Goal: Task Accomplishment & Management: Use online tool/utility

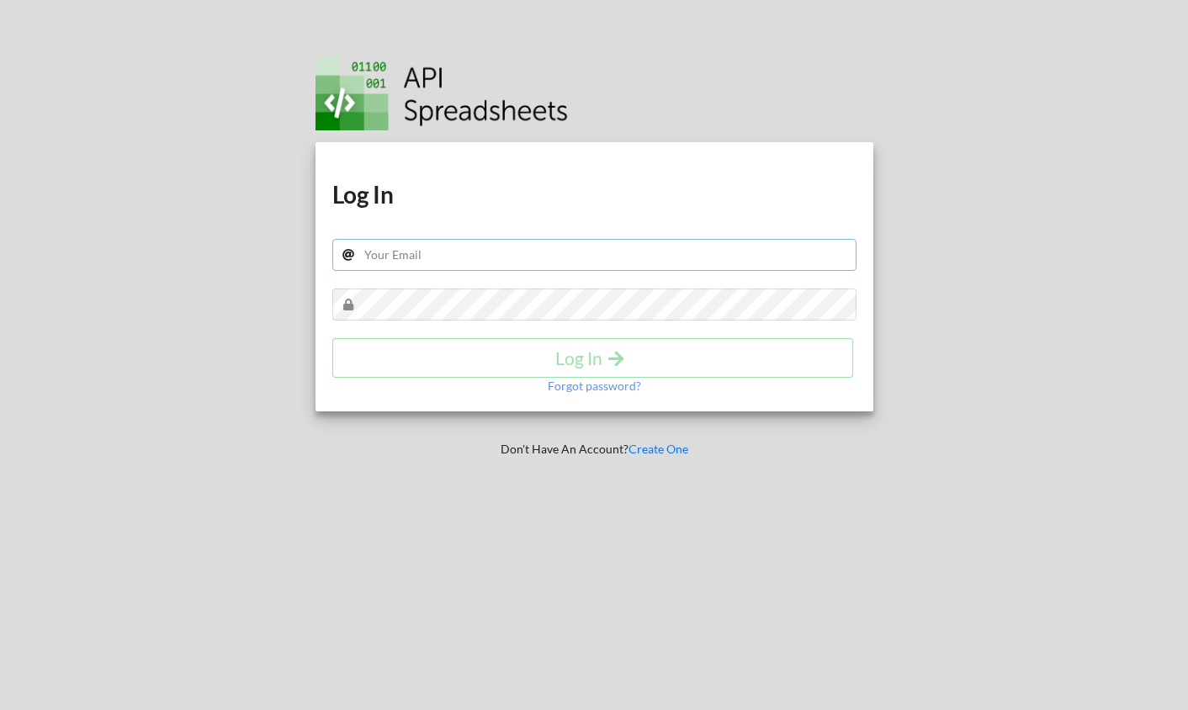
click at [587, 260] on input "text" at bounding box center [594, 255] width 524 height 32
type input "[PERSON_NAME][EMAIL_ADDRESS][DOMAIN_NAME]"
click at [756, 513] on div "Download hidden Download hidden Log In [EMAIL_ADDRESS][DOMAIN_NAME] Log In Forg…" at bounding box center [594, 355] width 607 height 710
click at [582, 340] on button "Log In" at bounding box center [593, 358] width 522 height 40
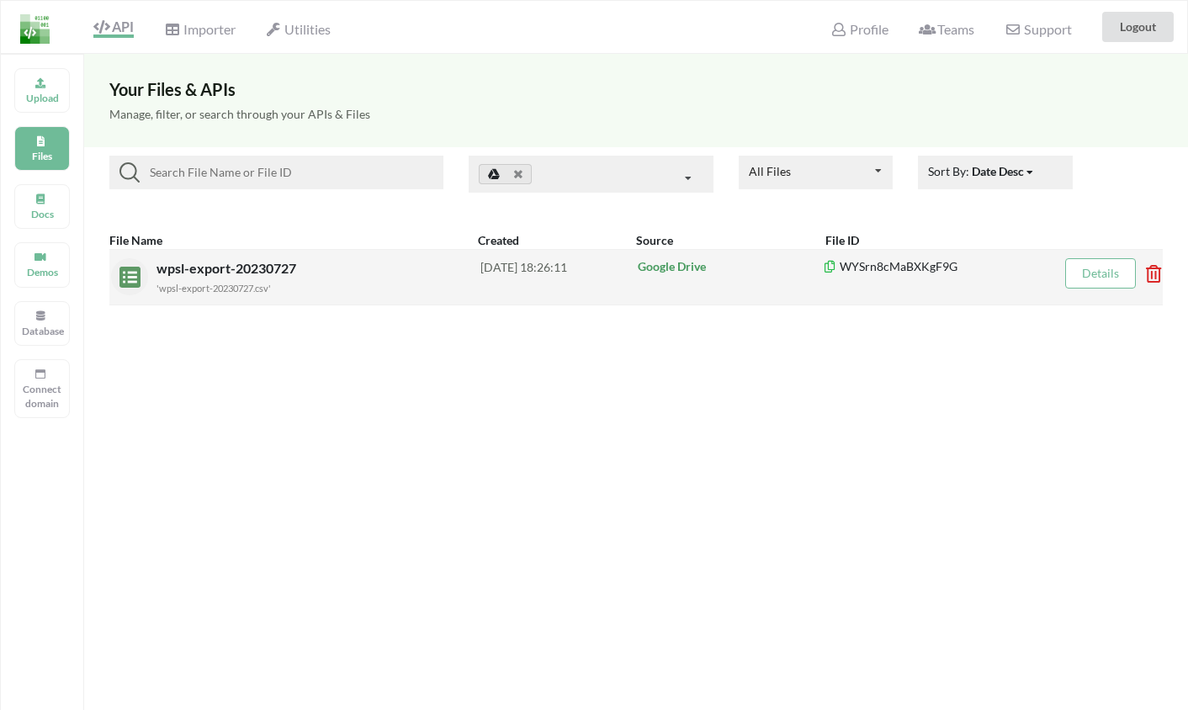
click at [201, 279] on div "'wpsl-export-20230727.csv'" at bounding box center [319, 288] width 324 height 18
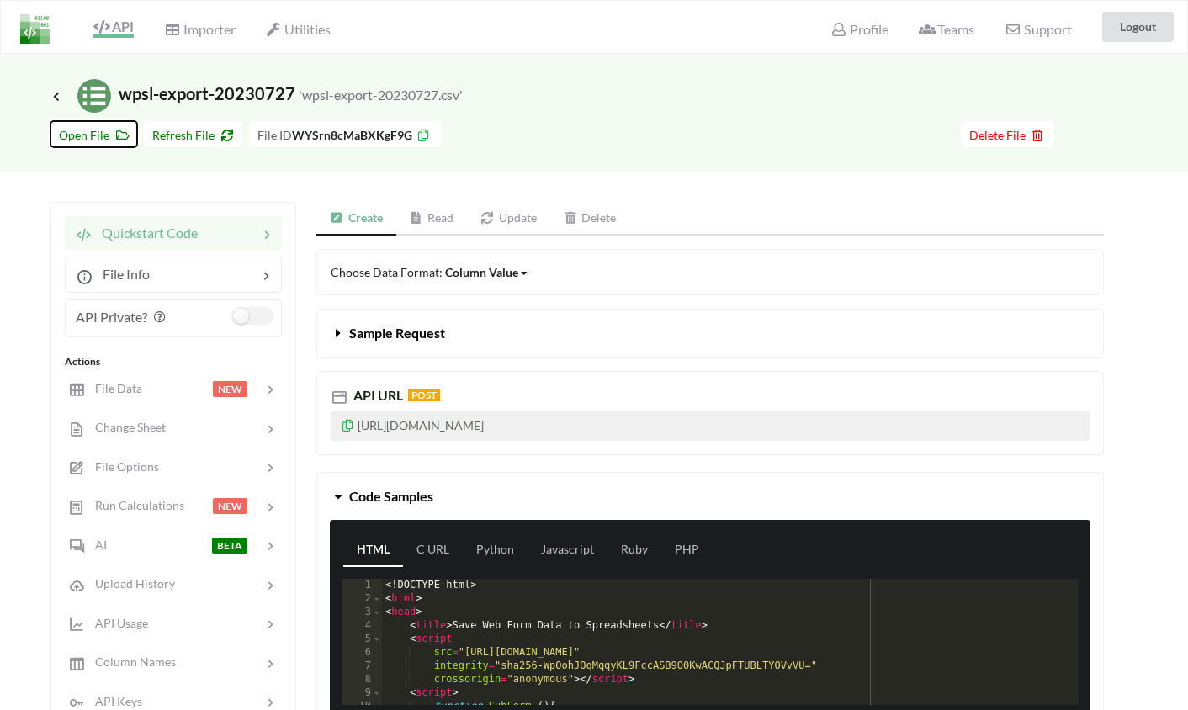
click at [83, 131] on span "Open File" at bounding box center [94, 135] width 70 height 14
